Goal: Information Seeking & Learning: Learn about a topic

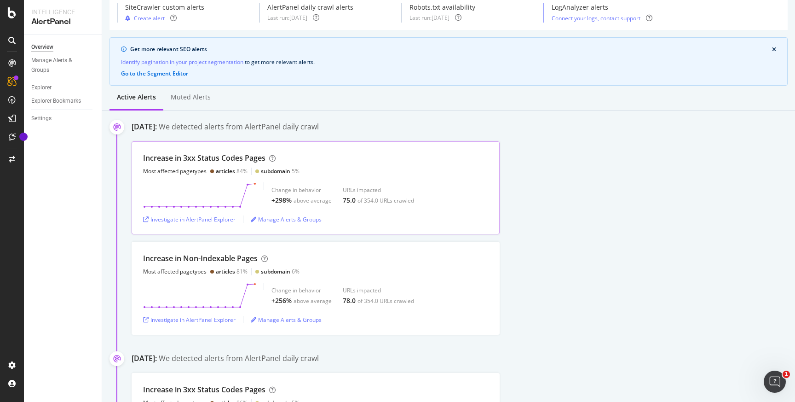
scroll to position [40, 0]
click at [218, 158] on div "Increase in 3xx Status Codes Pages" at bounding box center [204, 157] width 122 height 11
click at [216, 215] on div "Investigate in AlertPanel Explorer" at bounding box center [189, 219] width 92 height 8
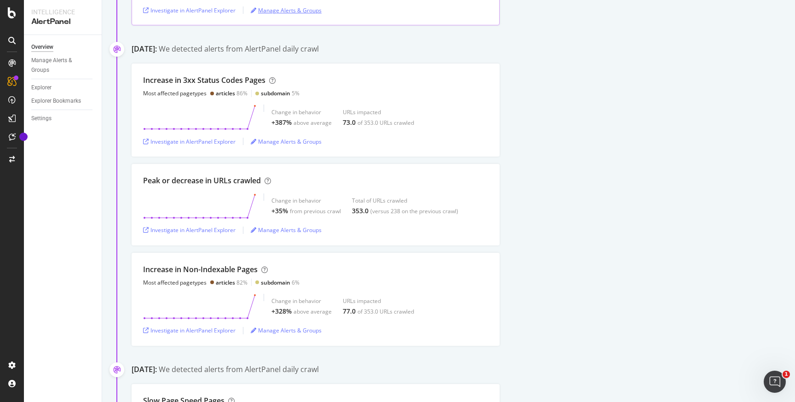
scroll to position [349, 0]
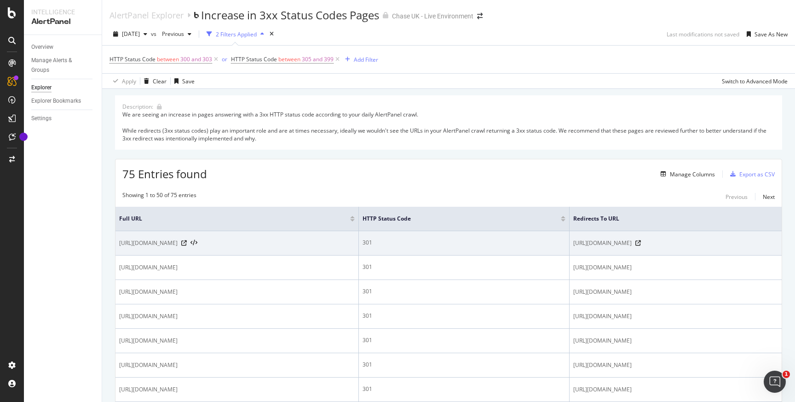
click at [178, 243] on span "https://www.chase.co.uk/gb/en/hub/cost-of-ageing/" at bounding box center [148, 242] width 58 height 9
click at [187, 245] on icon at bounding box center [184, 243] width 6 height 6
click at [197, 243] on icon at bounding box center [194, 243] width 7 height 6
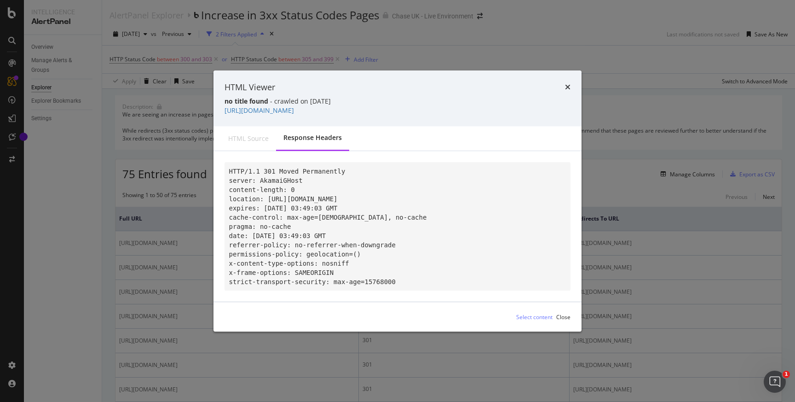
click at [261, 134] on div "HTML source" at bounding box center [248, 138] width 40 height 9
click at [259, 134] on div "HTML source" at bounding box center [248, 138] width 40 height 9
click at [567, 83] on icon "times" at bounding box center [568, 86] width 6 height 7
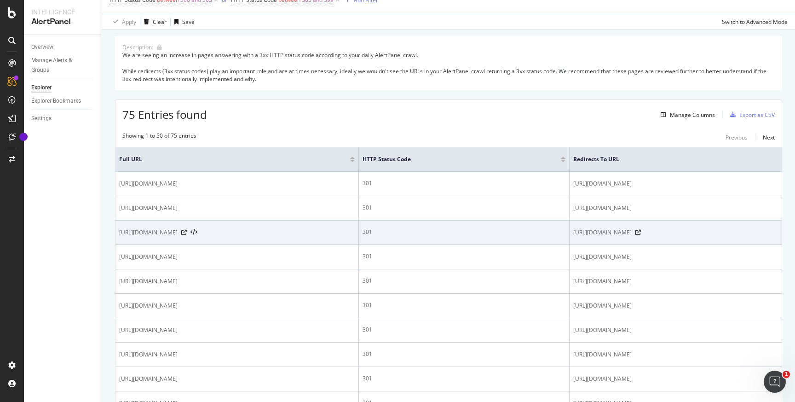
scroll to position [62, 0]
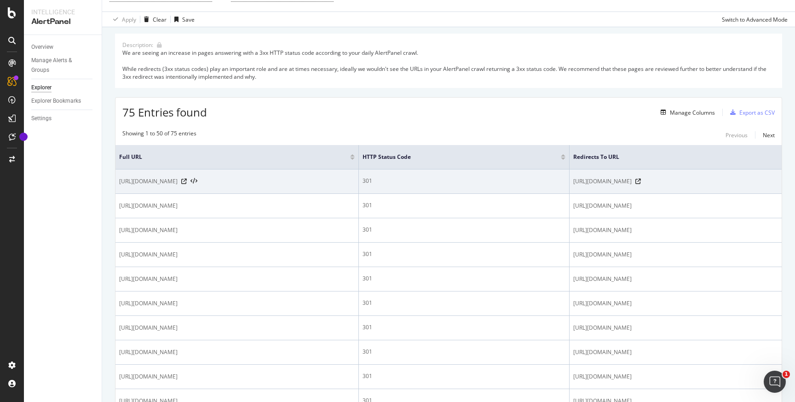
click at [351, 174] on td "https://www.chase.co.uk/gb/en/hub/cost-of-ageing/" at bounding box center [237, 181] width 243 height 24
click at [351, 179] on div "https://www.chase.co.uk/gb/en/hub/cost-of-ageing/" at bounding box center [237, 181] width 236 height 9
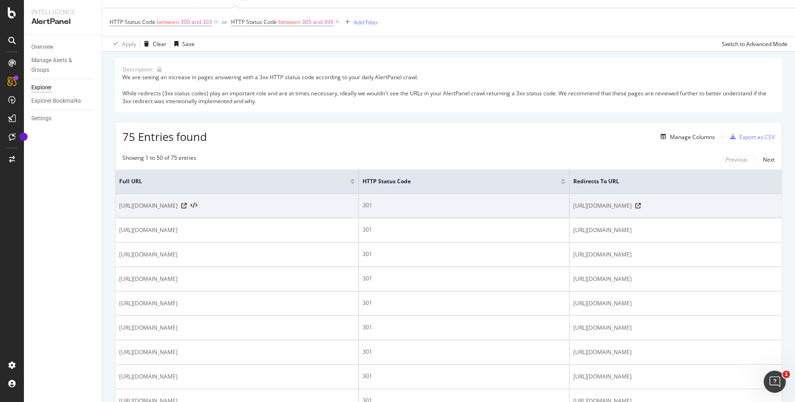
scroll to position [0, 0]
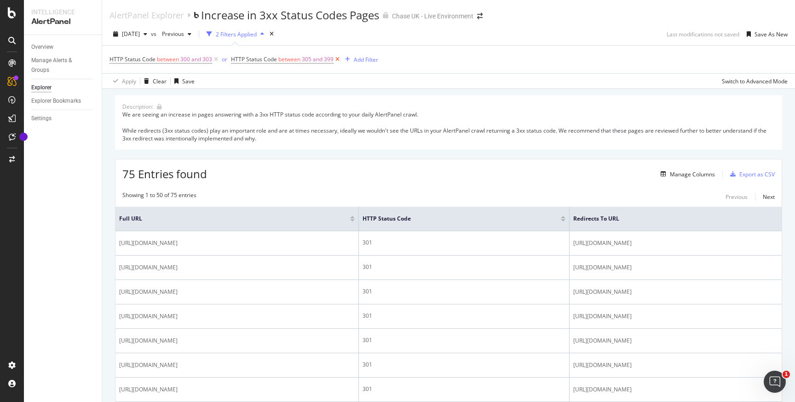
click at [339, 58] on icon at bounding box center [338, 59] width 8 height 9
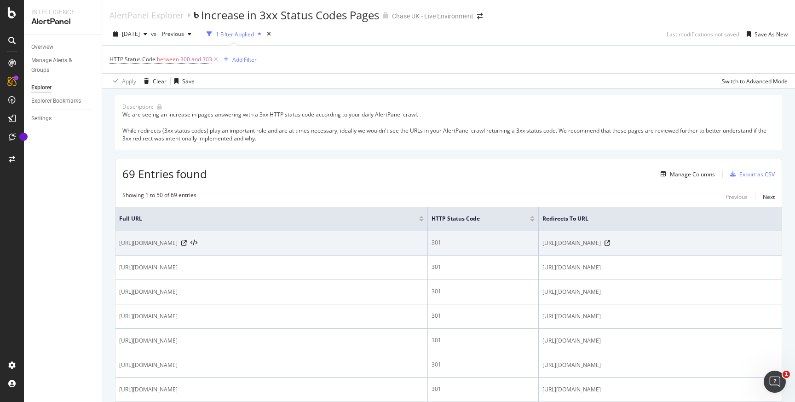
click at [121, 247] on span "https://www.chase.co.uk/gb/en/hub/cost-of-ageing/" at bounding box center [148, 242] width 58 height 9
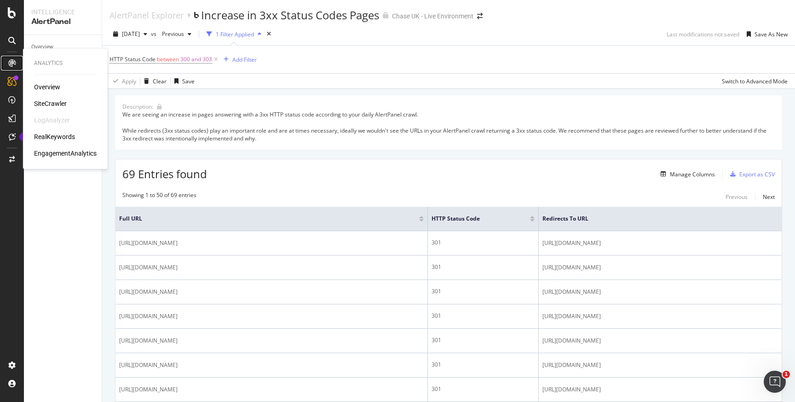
click at [10, 58] on div at bounding box center [12, 63] width 15 height 15
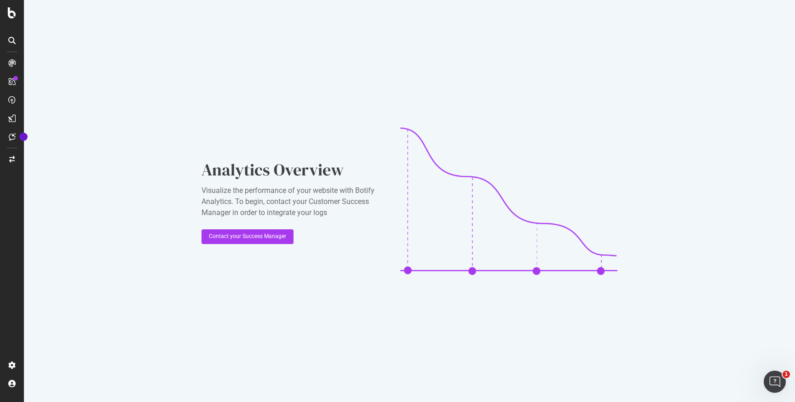
click at [12, 38] on icon at bounding box center [11, 40] width 7 height 7
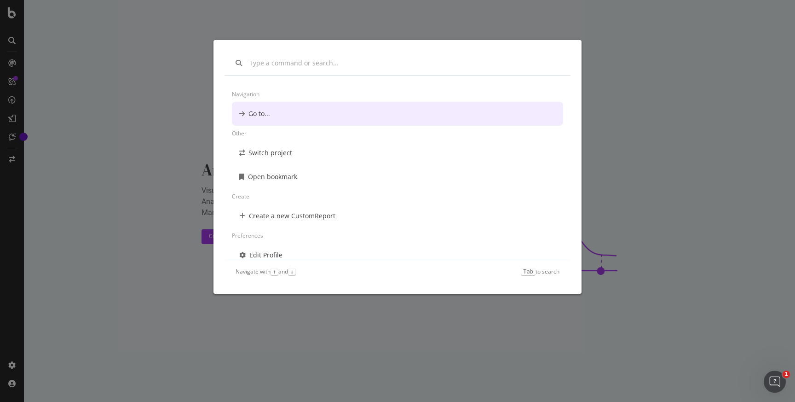
click at [10, 62] on div "Navigation Go to... Other Switch project Open bookmark Create Create a new Cust…" at bounding box center [397, 201] width 795 height 402
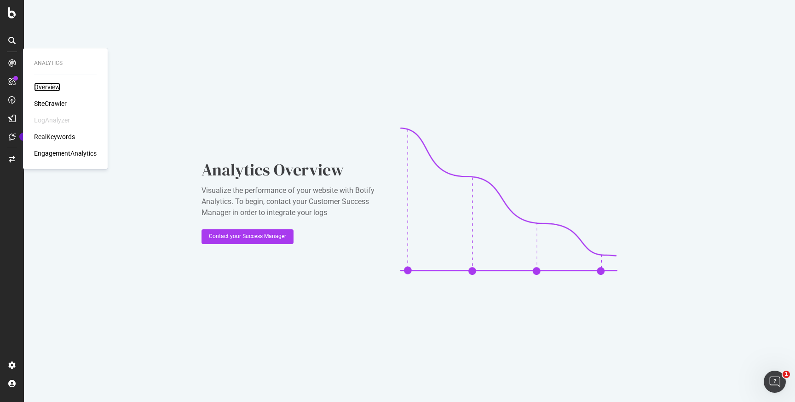
click at [46, 87] on div "Overview" at bounding box center [47, 86] width 26 height 9
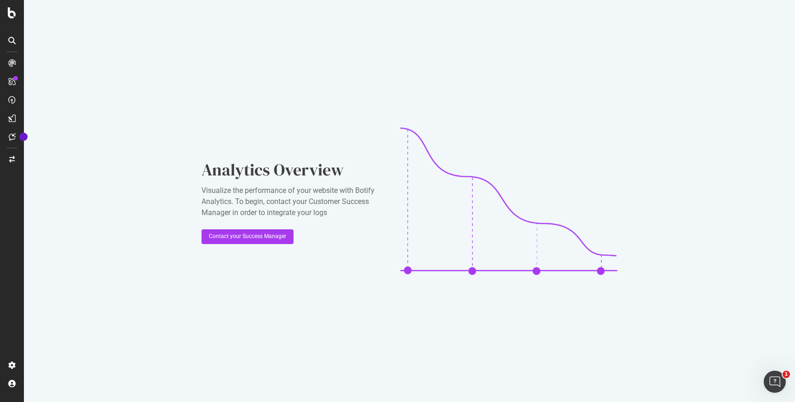
click at [10, 43] on icon at bounding box center [11, 40] width 7 height 7
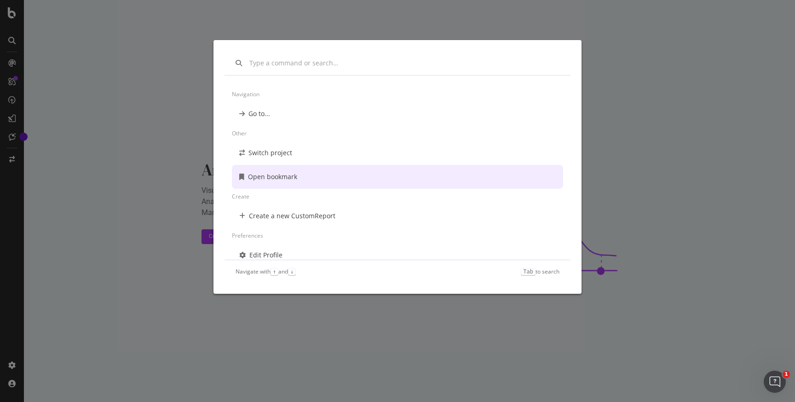
click at [10, 82] on div "Navigation Go to... Other Switch project Open bookmark Create Create a new Cust…" at bounding box center [397, 201] width 795 height 402
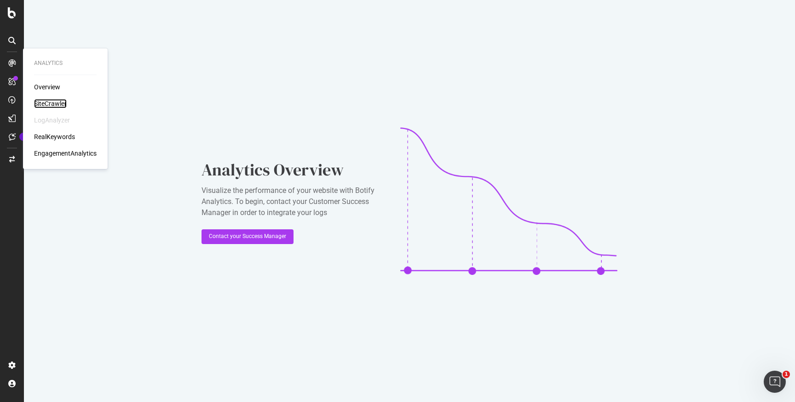
click at [49, 105] on div "SiteCrawler" at bounding box center [50, 103] width 33 height 9
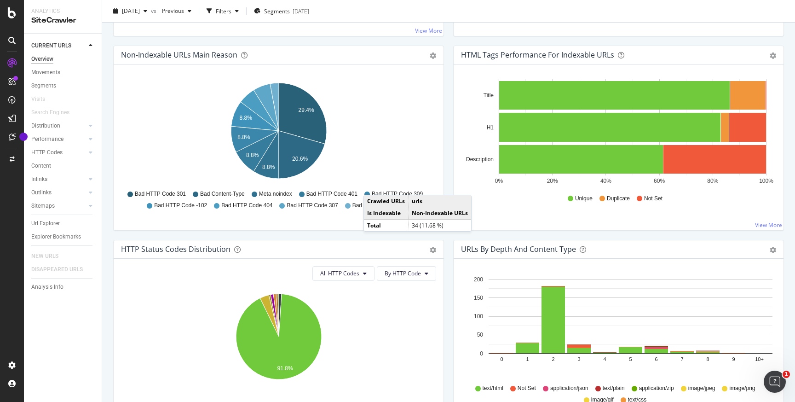
scroll to position [288, 0]
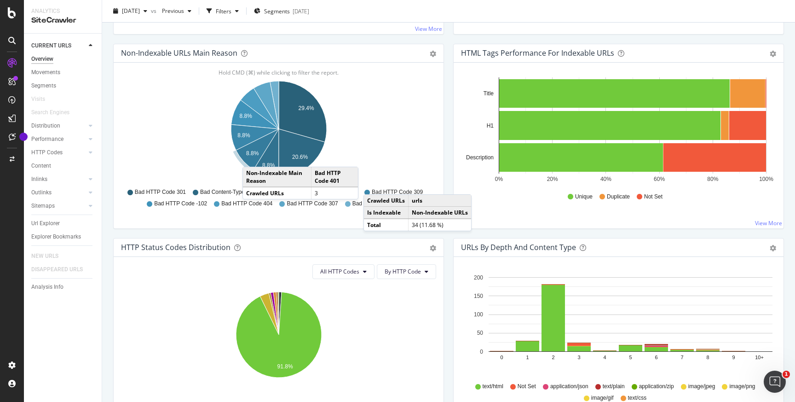
click at [252, 157] on icon "A chart." at bounding box center [257, 149] width 43 height 40
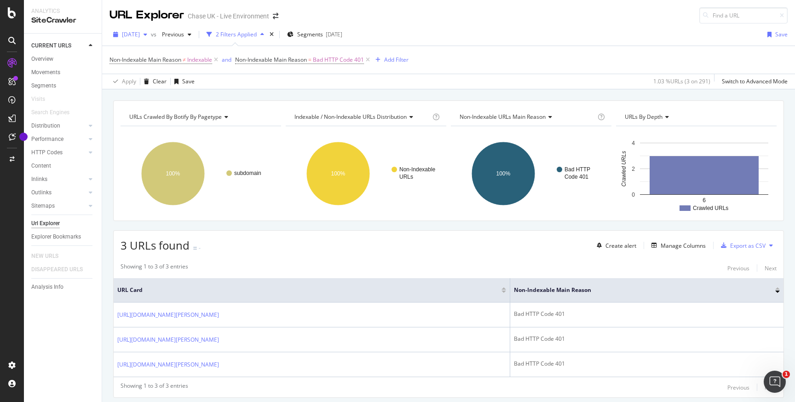
click at [140, 37] on span "[DATE]" at bounding box center [131, 34] width 18 height 8
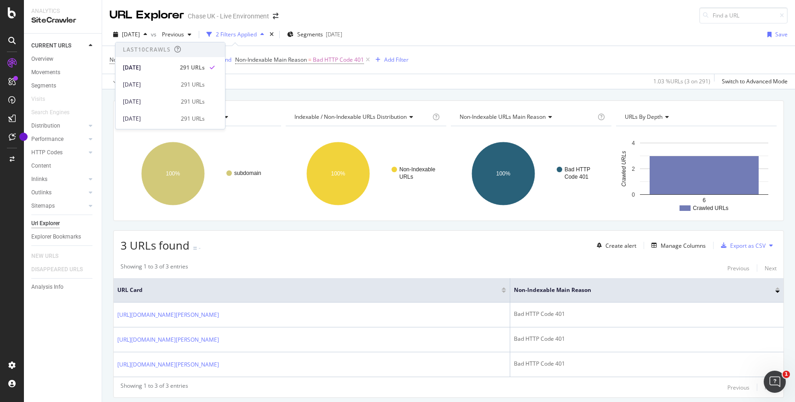
click at [243, 98] on div "URLs Crawled By Botify By pagetype Chart (by Value) Table Expand Export as CSV …" at bounding box center [448, 100] width 693 height 22
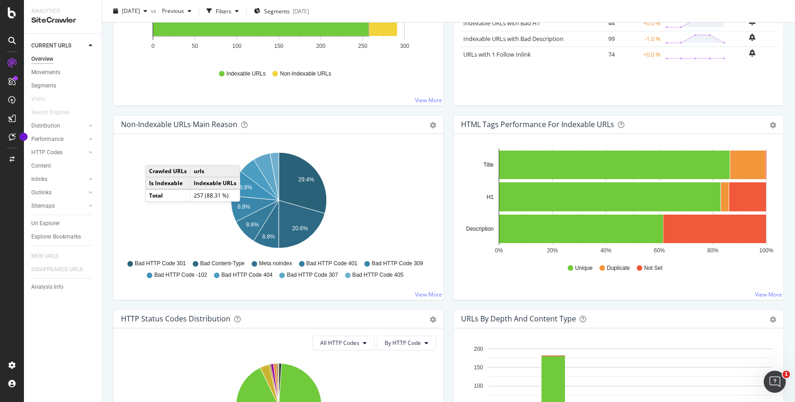
scroll to position [229, 0]
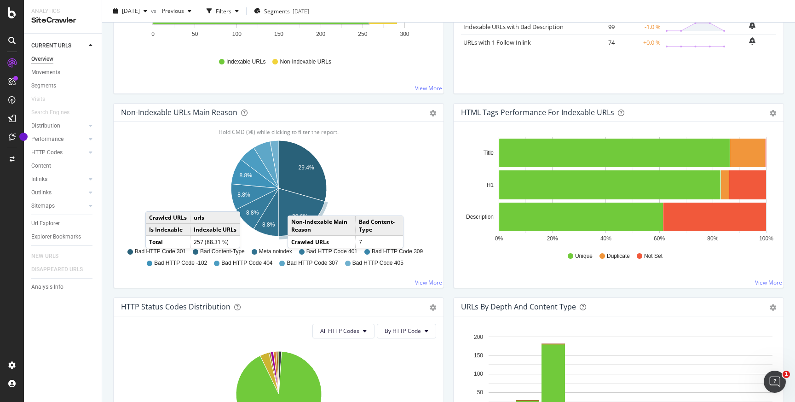
click at [297, 206] on icon "A chart." at bounding box center [302, 212] width 46 height 48
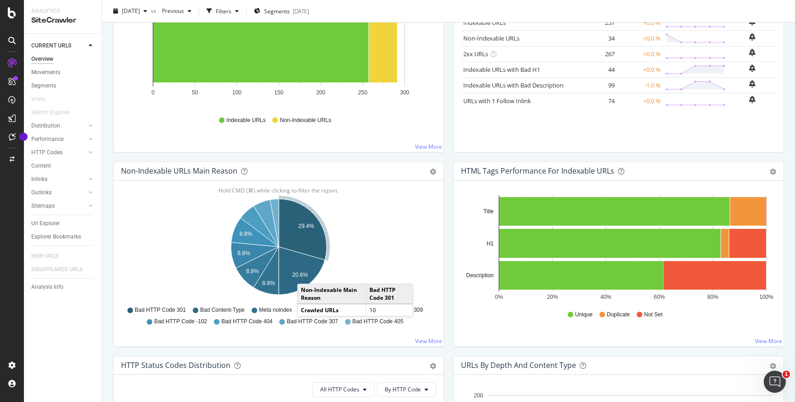
scroll to position [173, 0]
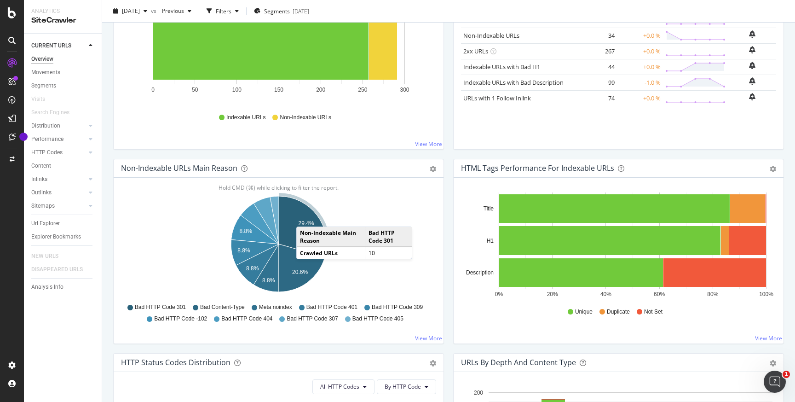
click at [306, 217] on icon "A chart." at bounding box center [303, 226] width 48 height 61
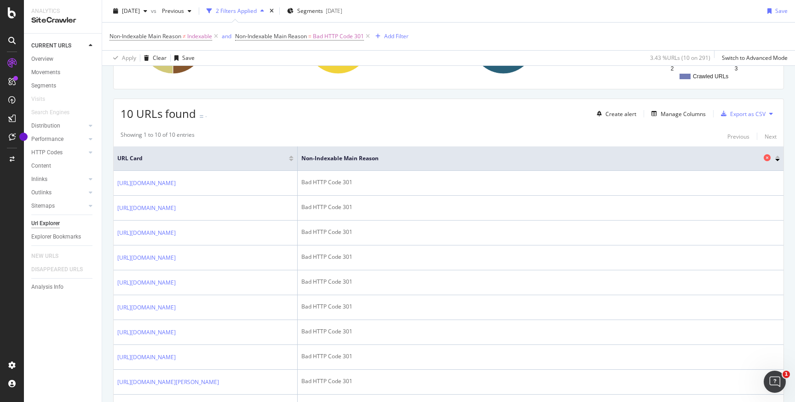
scroll to position [136, 0]
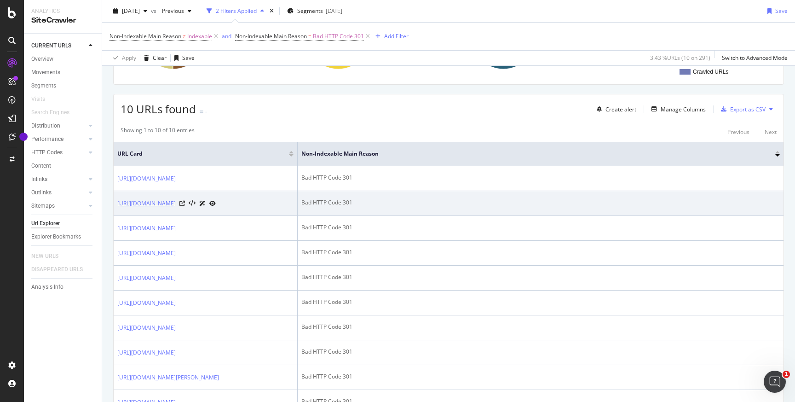
click at [176, 208] on link "https://www.chase.co.uk/gb/en/hub/delay-gratification/" at bounding box center [146, 203] width 58 height 9
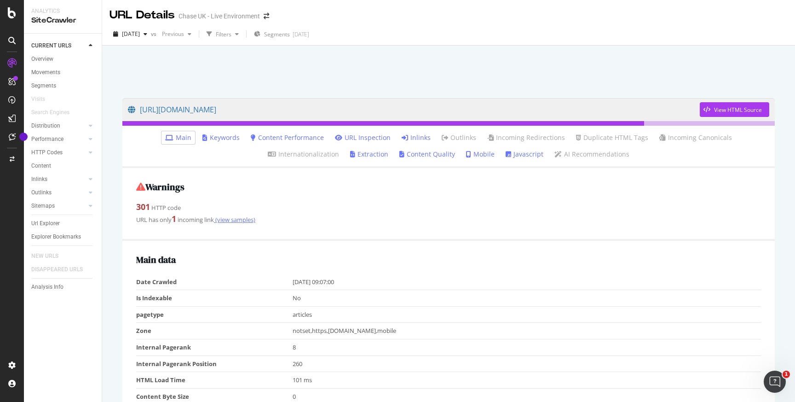
click at [219, 221] on link "(view samples)" at bounding box center [234, 219] width 41 height 8
click at [52, 62] on div "Overview" at bounding box center [42, 59] width 22 height 10
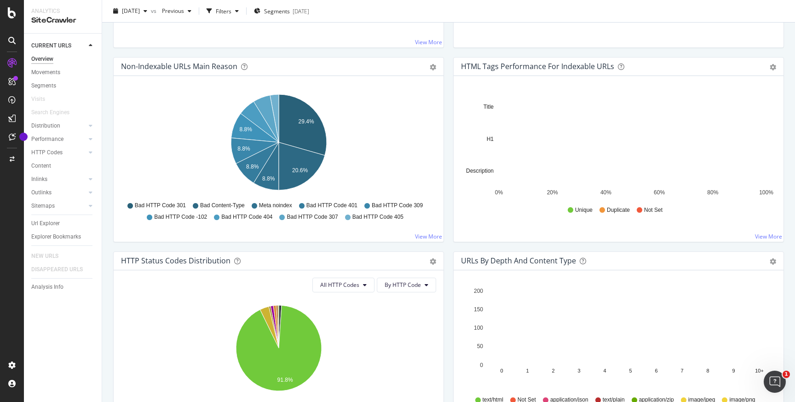
scroll to position [275, 0]
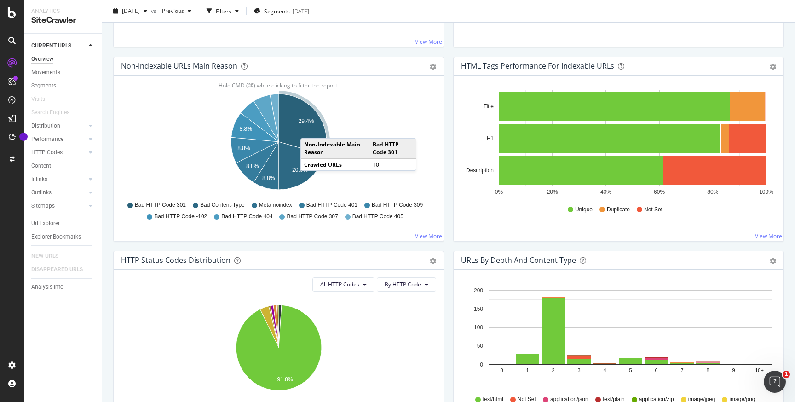
click at [310, 129] on icon "A chart." at bounding box center [303, 124] width 48 height 61
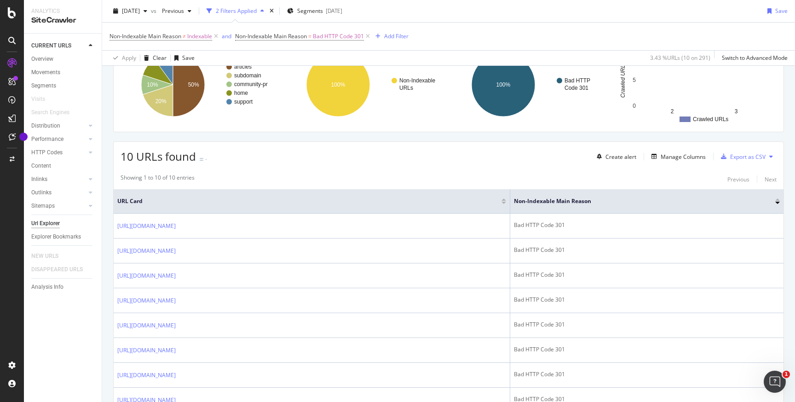
scroll to position [202, 0]
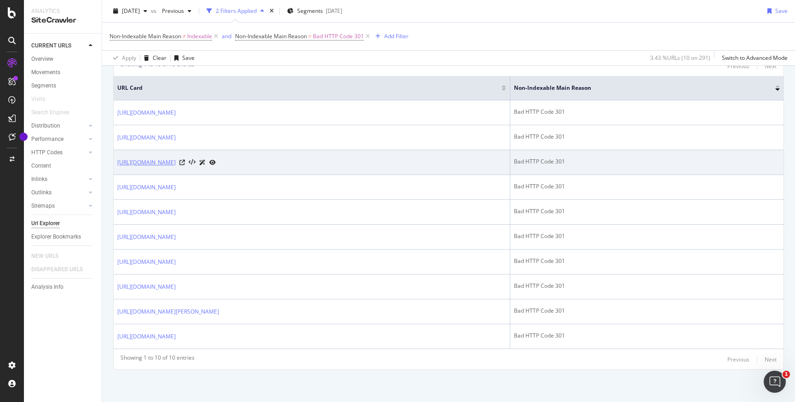
click at [176, 162] on link "[URL][DOMAIN_NAME]" at bounding box center [146, 162] width 58 height 9
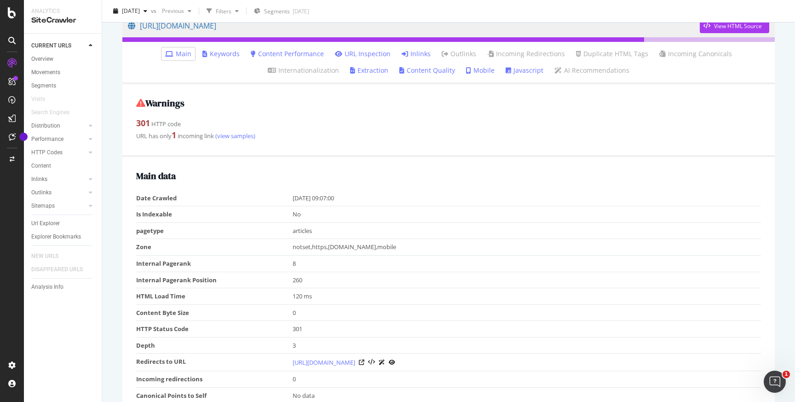
scroll to position [86, 0]
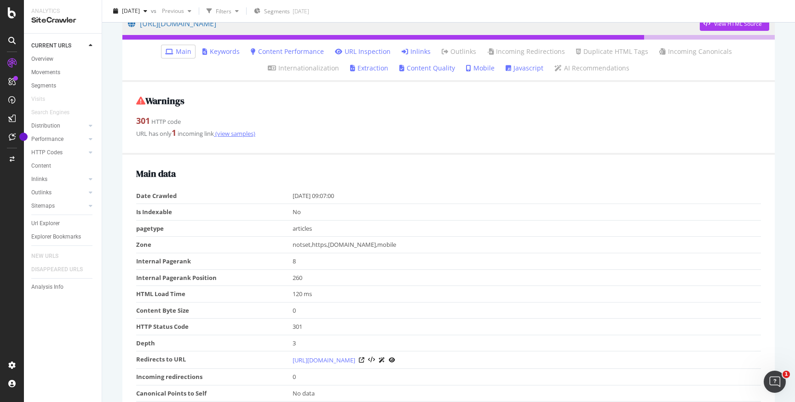
click at [227, 136] on link "(view samples)" at bounding box center [234, 133] width 41 height 8
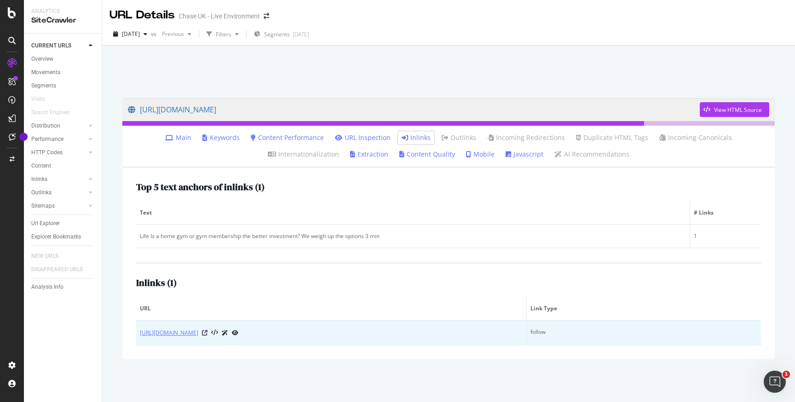
click at [198, 335] on link "[URL][DOMAIN_NAME]" at bounding box center [169, 332] width 58 height 9
click at [208, 333] on icon at bounding box center [205, 333] width 6 height 6
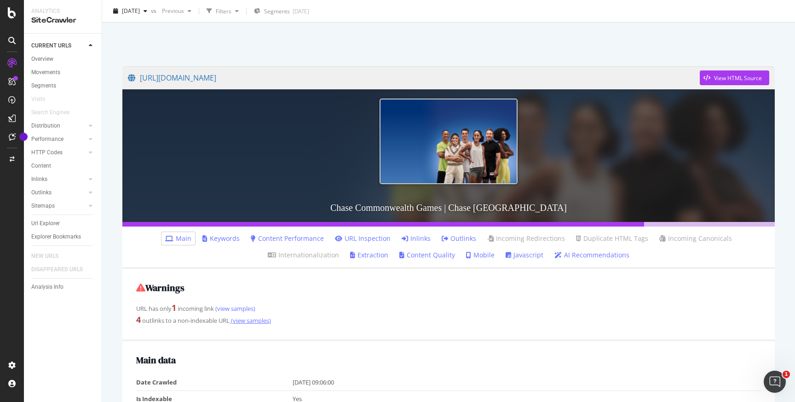
scroll to position [38, 0]
